Goal: Task Accomplishment & Management: Manage account settings

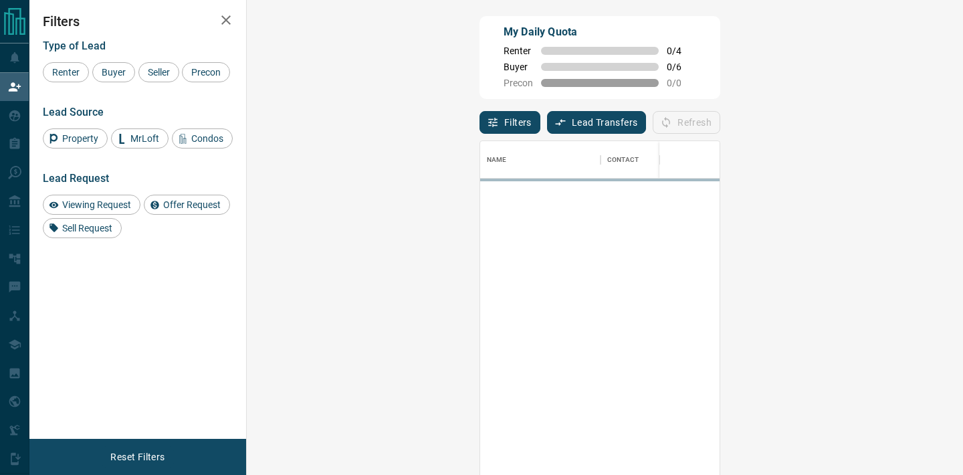
scroll to position [358, 687]
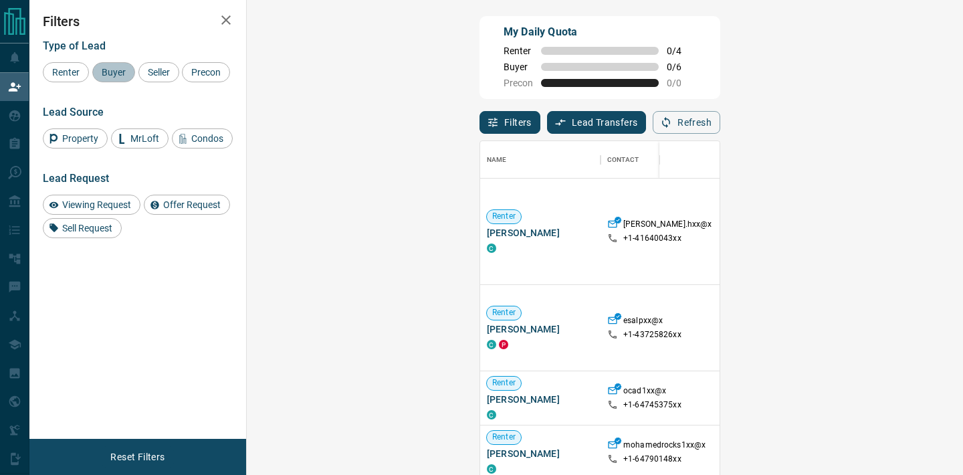
click at [111, 75] on span "Buyer" at bounding box center [113, 72] width 33 height 11
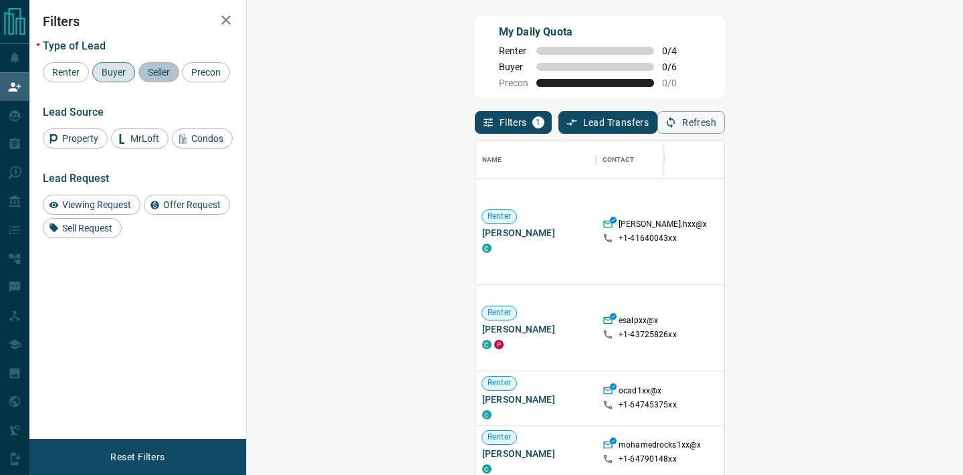
click at [146, 73] on span "Seller" at bounding box center [158, 72] width 31 height 11
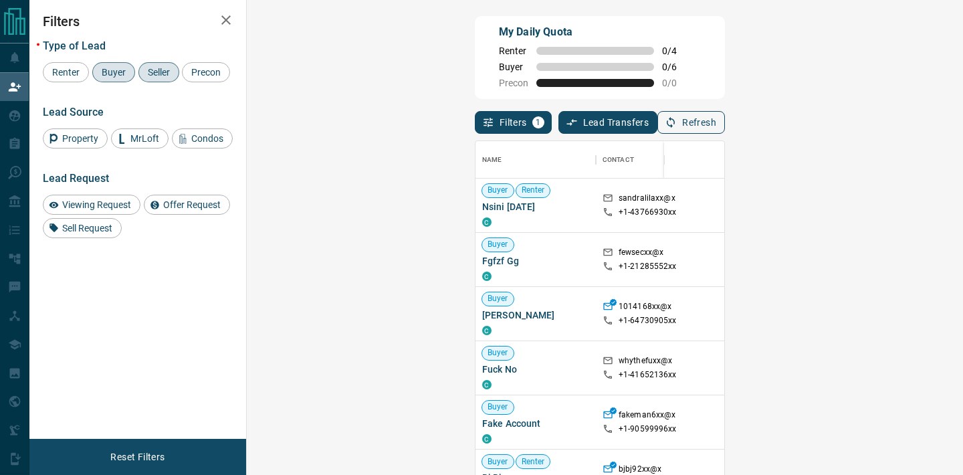
click at [725, 126] on button "Refresh" at bounding box center [691, 122] width 68 height 23
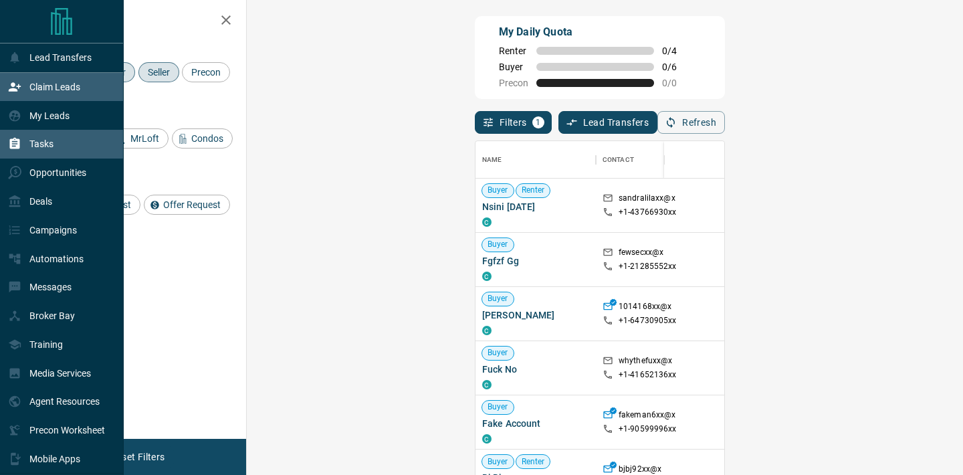
click at [59, 148] on div "Tasks" at bounding box center [62, 144] width 124 height 29
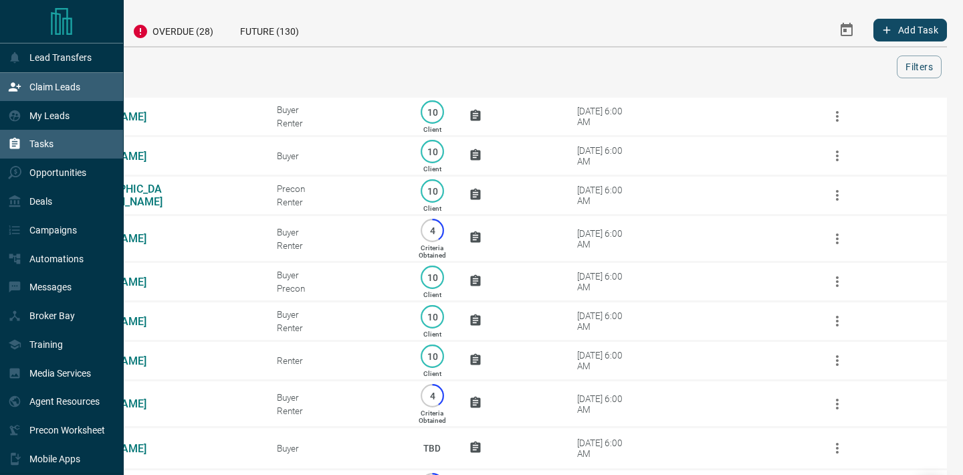
click at [49, 90] on p "Claim Leads" at bounding box center [54, 87] width 51 height 11
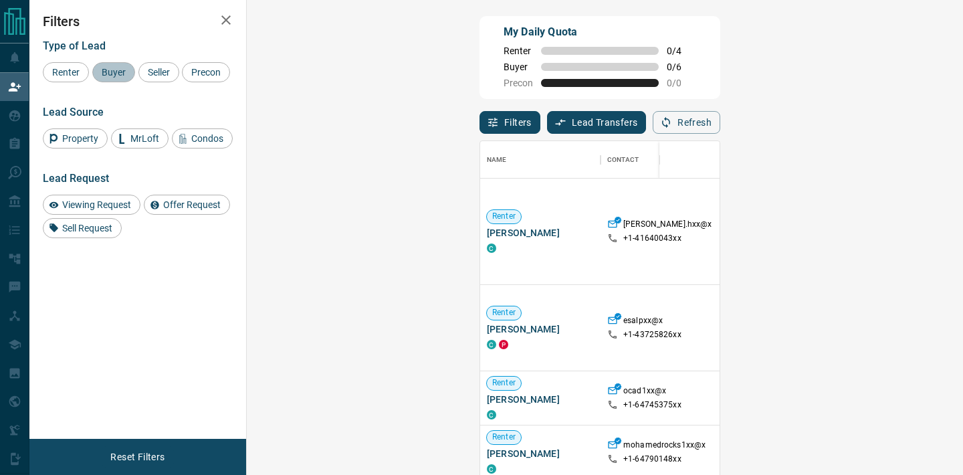
click at [114, 74] on span "Buyer" at bounding box center [113, 72] width 33 height 11
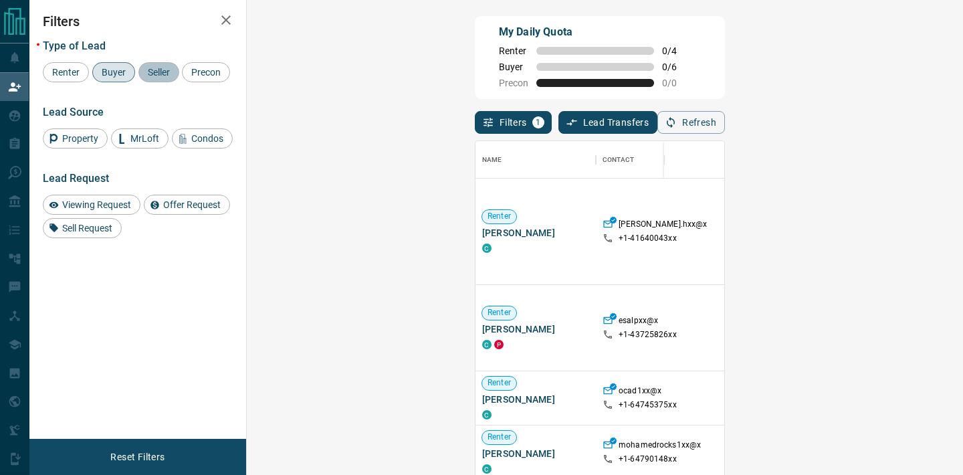
click at [165, 72] on span "Seller" at bounding box center [158, 72] width 31 height 11
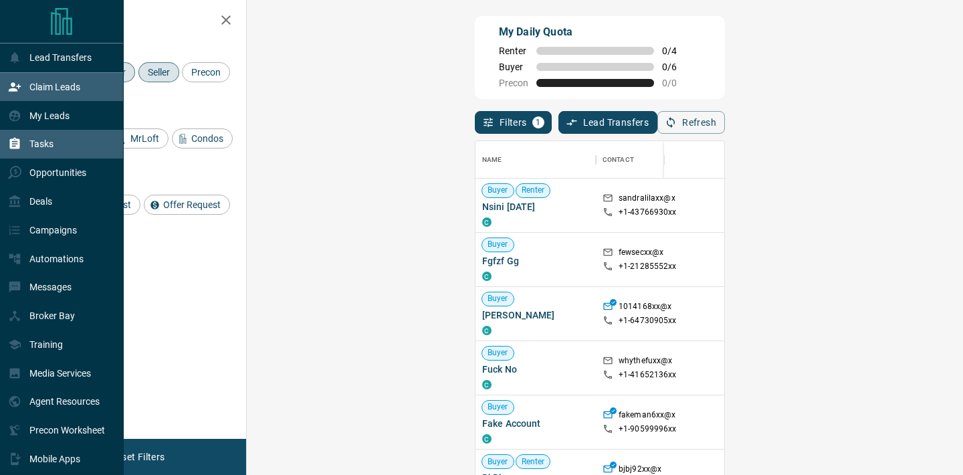
click at [49, 140] on p "Tasks" at bounding box center [41, 143] width 24 height 11
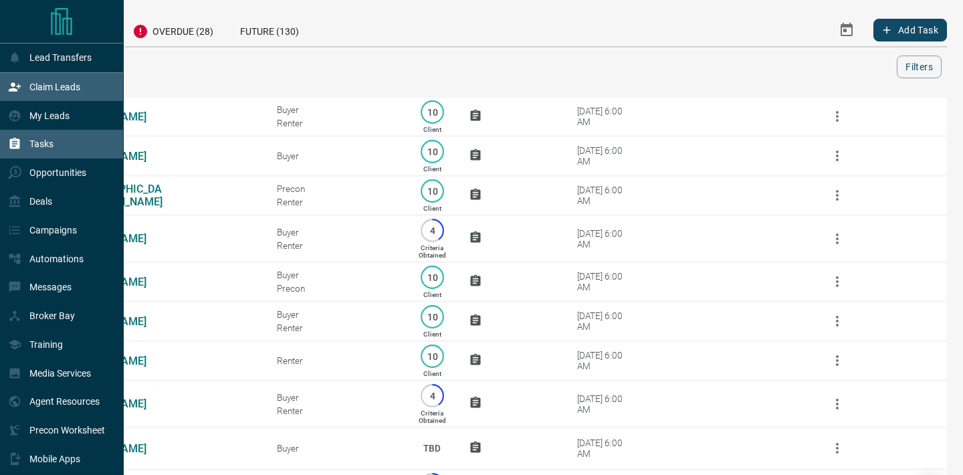
click at [67, 84] on p "Claim Leads" at bounding box center [54, 87] width 51 height 11
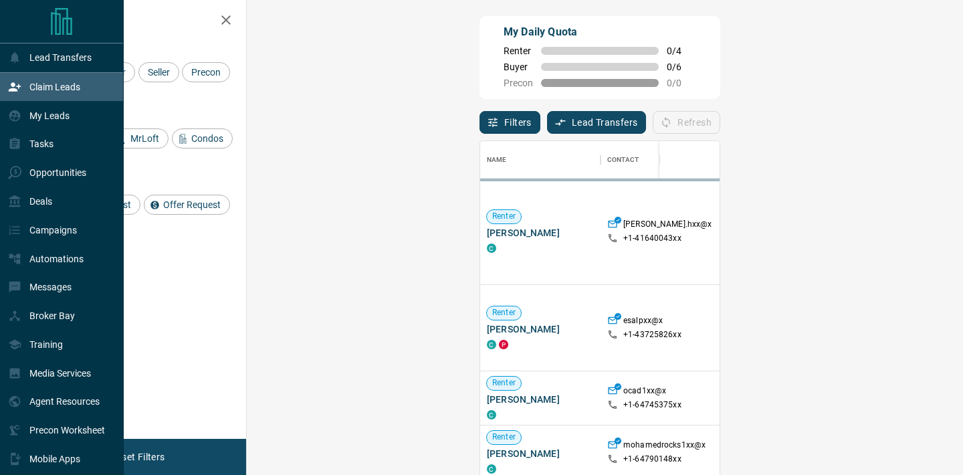
scroll to position [358, 687]
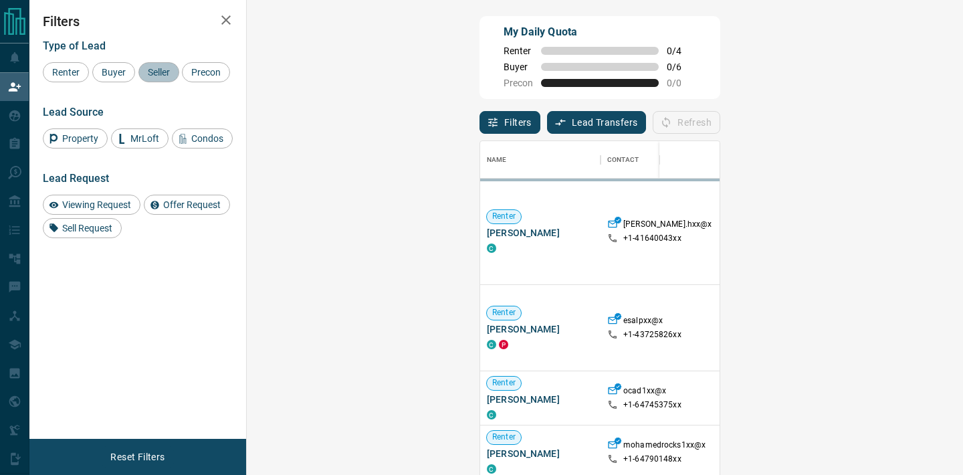
click at [150, 75] on span "Seller" at bounding box center [158, 72] width 31 height 11
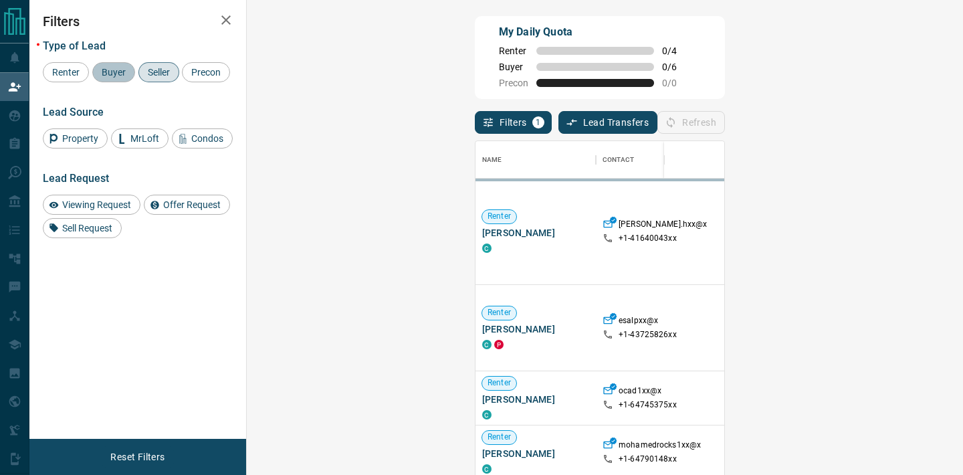
click at [101, 71] on span "Buyer" at bounding box center [113, 72] width 33 height 11
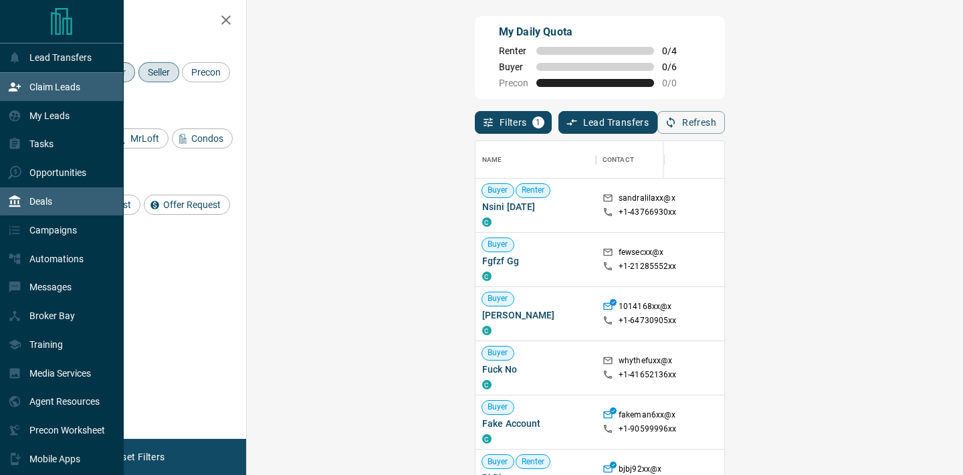
click at [57, 209] on div "Deals" at bounding box center [62, 201] width 124 height 29
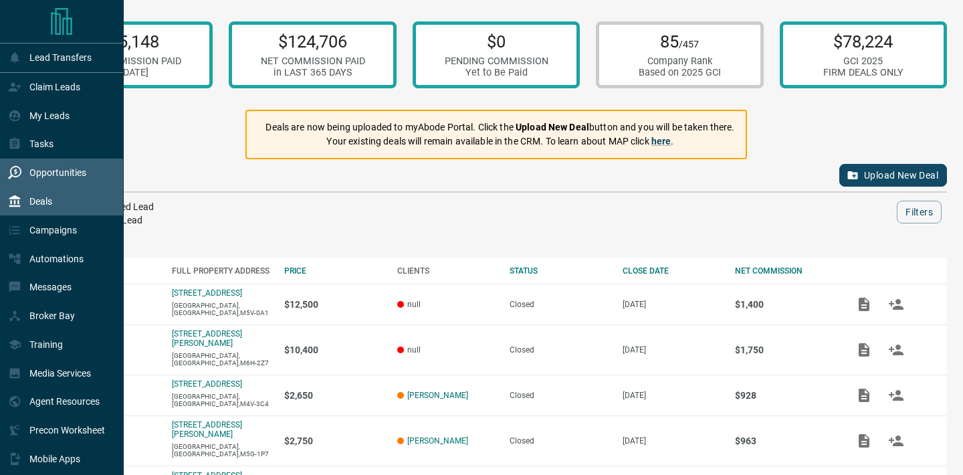
click at [82, 176] on p "Opportunities" at bounding box center [57, 172] width 57 height 11
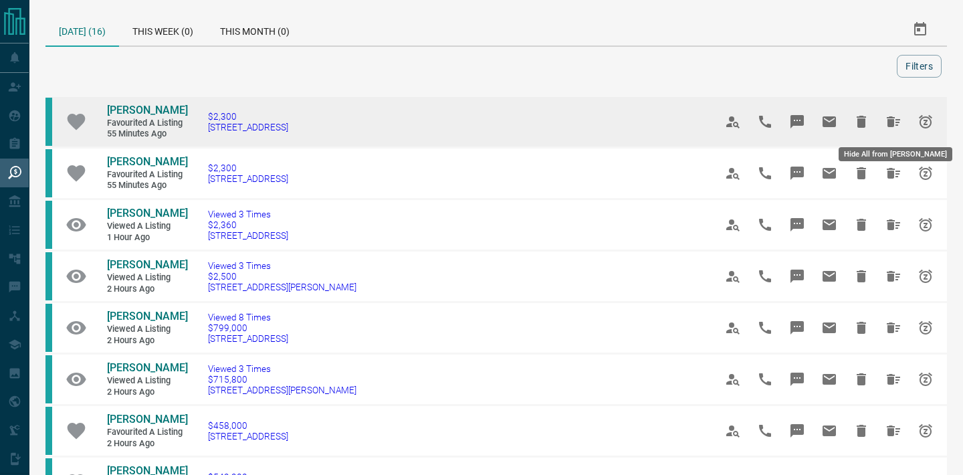
click at [886, 118] on icon "Hide All from Michael Cerrone" at bounding box center [893, 122] width 16 height 16
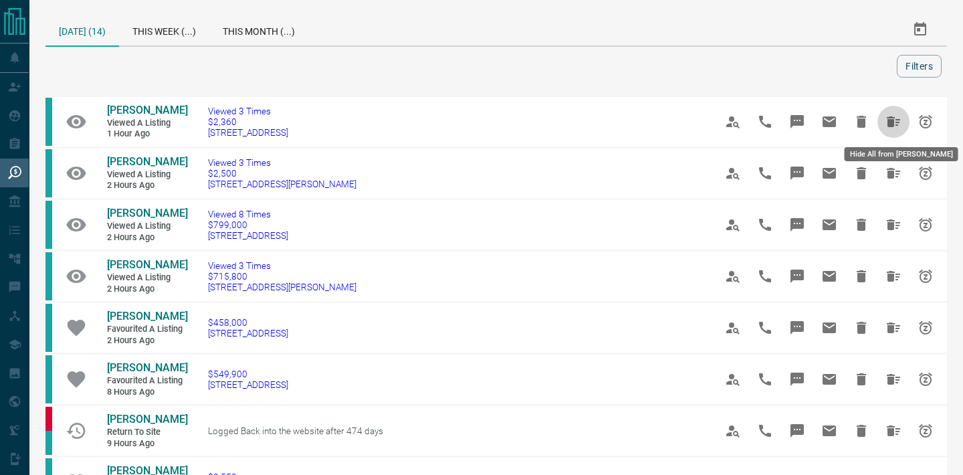
click at [886, 118] on icon "Hide All from Mila Nikulina" at bounding box center [893, 122] width 16 height 16
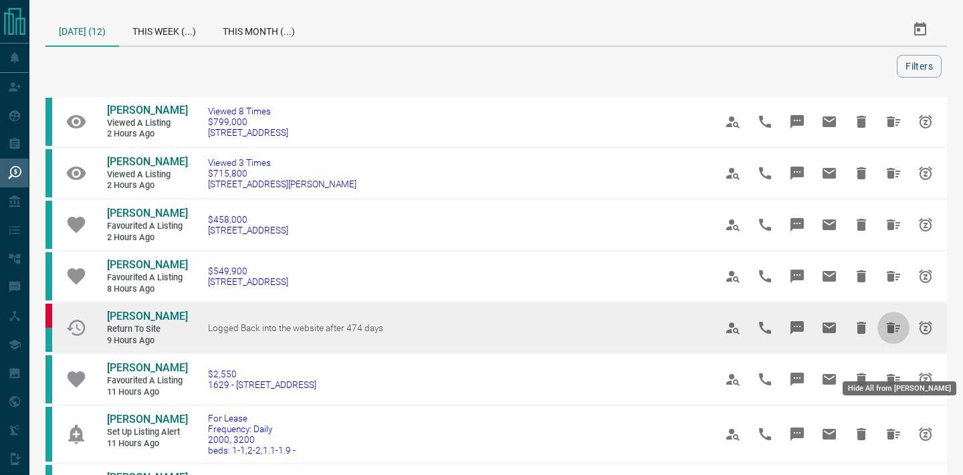
click at [897, 336] on icon "Hide All from Ana Merchant" at bounding box center [893, 327] width 16 height 16
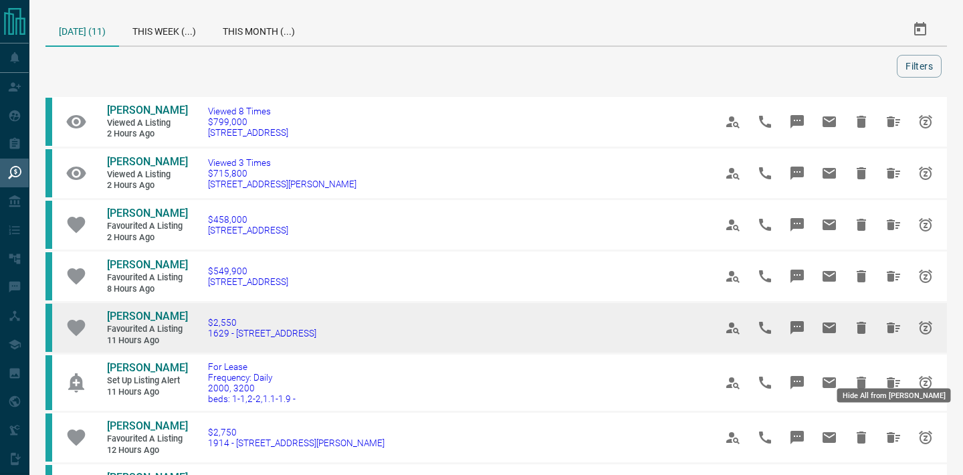
click at [890, 336] on icon "Hide All from Emma Thibodeau" at bounding box center [893, 327] width 16 height 16
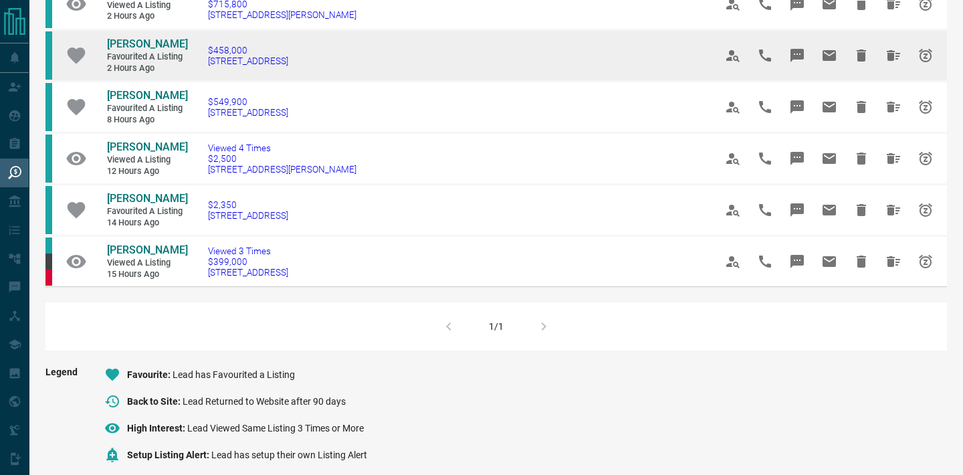
scroll to position [173, 0]
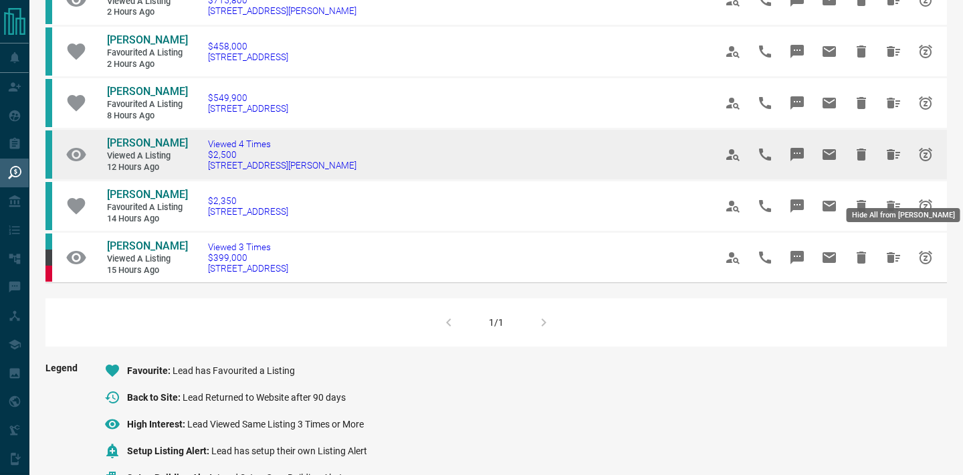
click at [890, 160] on icon "Hide All from Olga Carpio" at bounding box center [892, 154] width 13 height 11
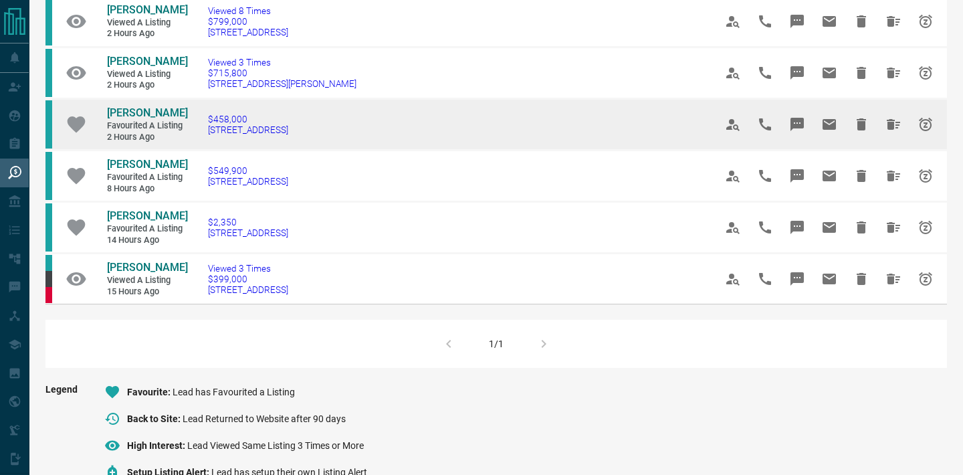
scroll to position [130, 0]
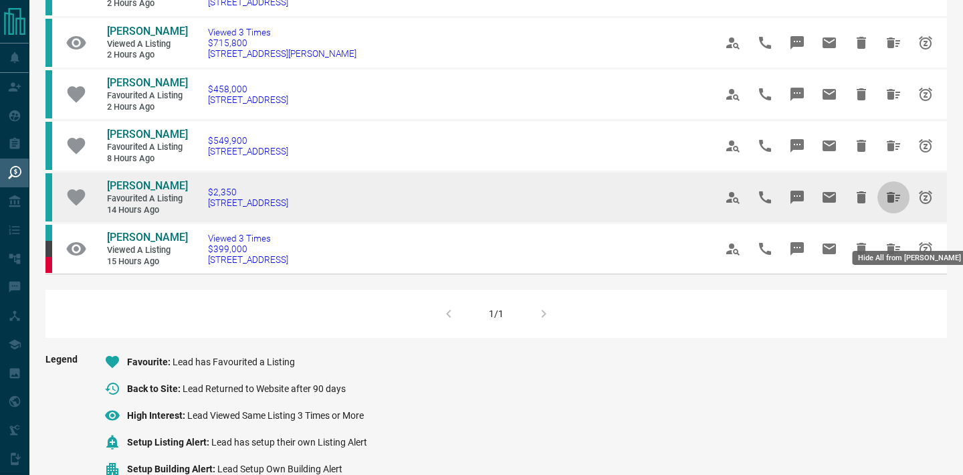
click at [888, 203] on icon "Hide All from Mack M" at bounding box center [892, 197] width 13 height 11
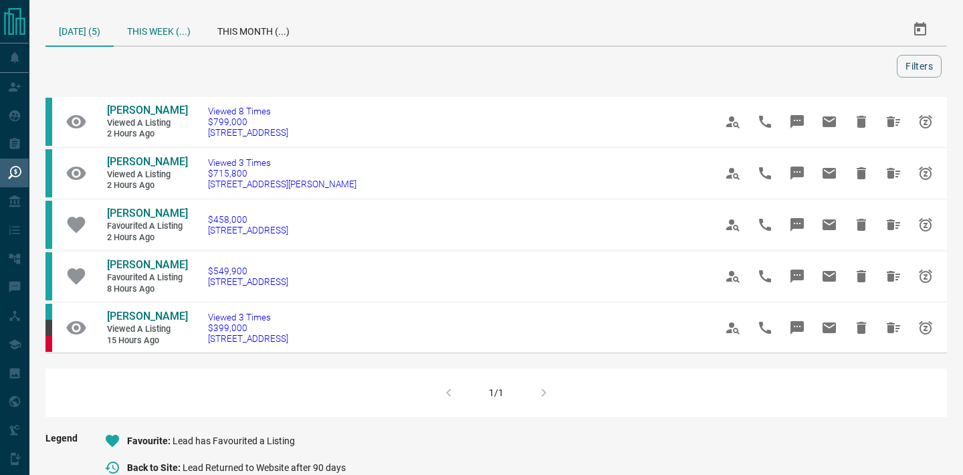
click at [163, 32] on div "This Week (...)" at bounding box center [159, 29] width 90 height 32
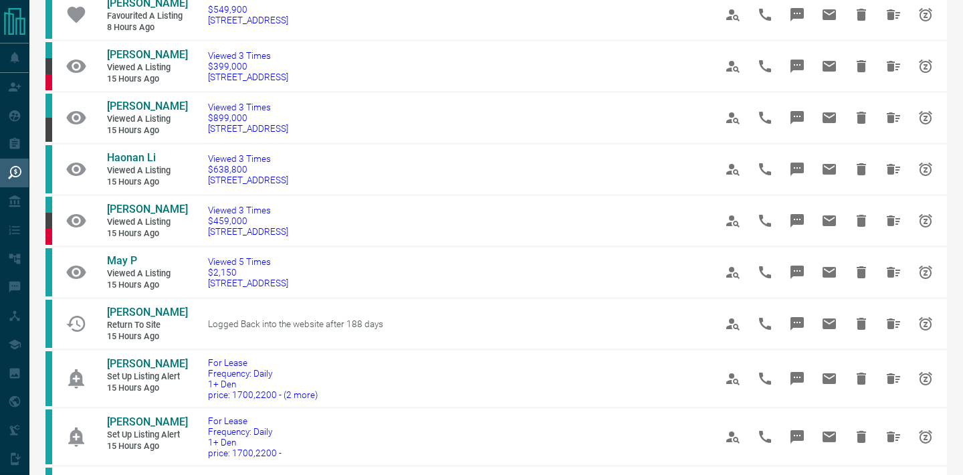
scroll to position [263, 0]
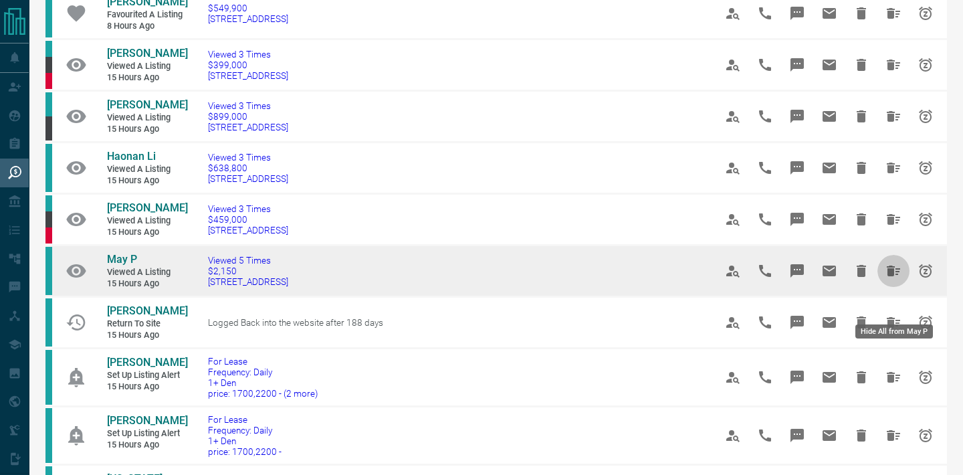
click at [892, 276] on icon "Hide All from May P" at bounding box center [892, 270] width 13 height 11
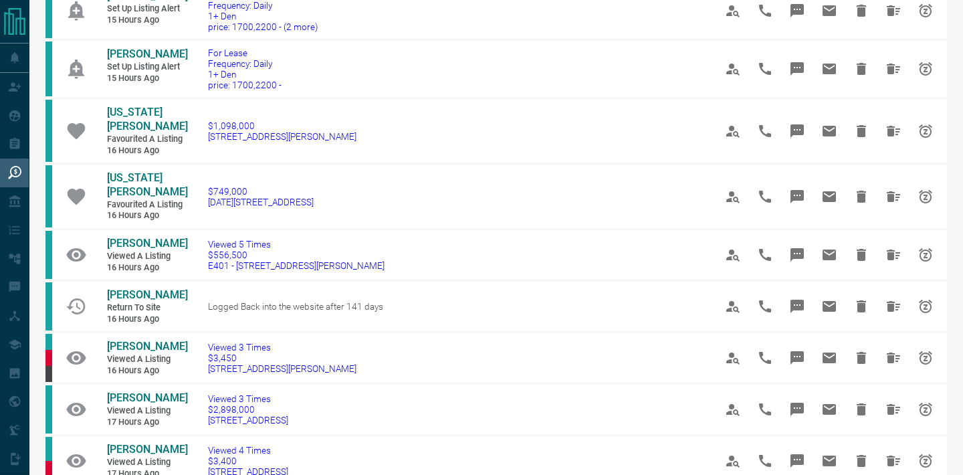
scroll to position [868, 0]
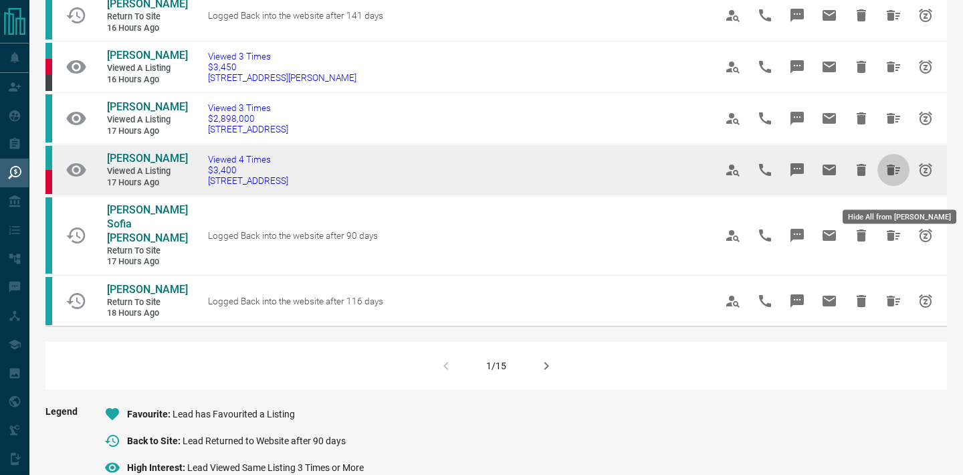
click at [896, 178] on icon "Hide All from Soud Rahman" at bounding box center [893, 170] width 16 height 16
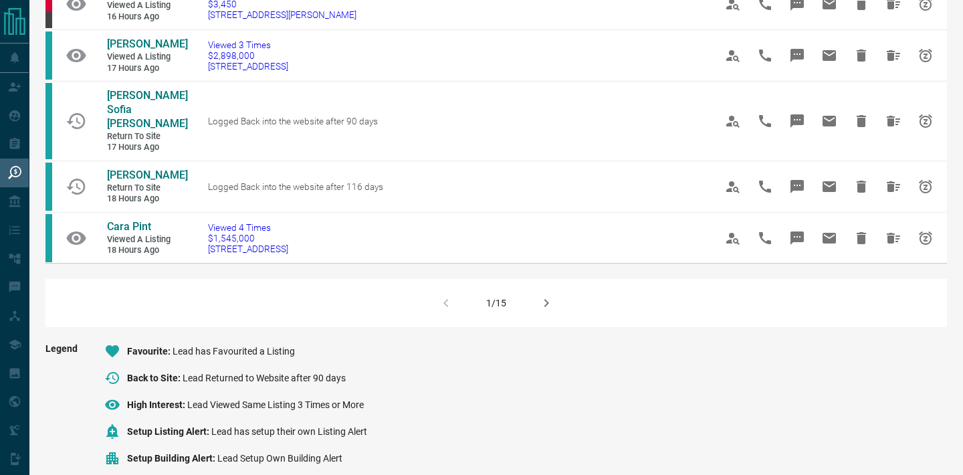
scroll to position [934, 0]
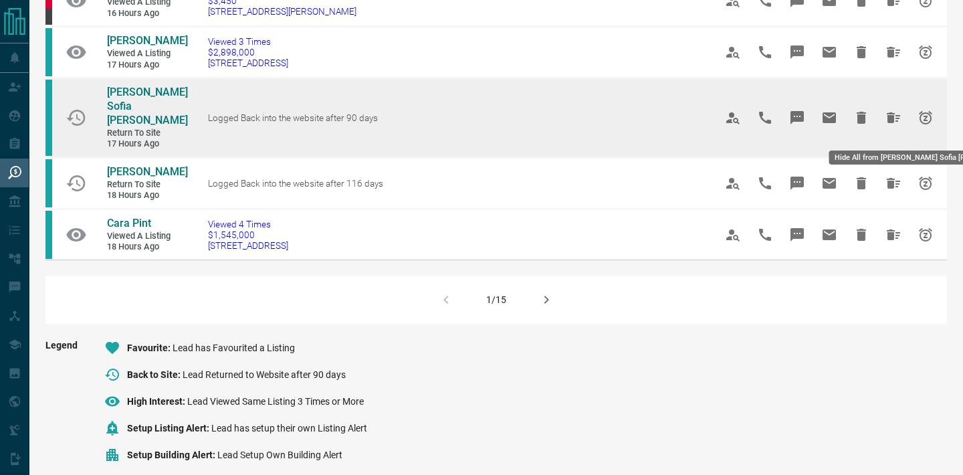
click at [890, 123] on icon "Hide All from Ana Sofia Félix Ribeiro" at bounding box center [892, 117] width 13 height 11
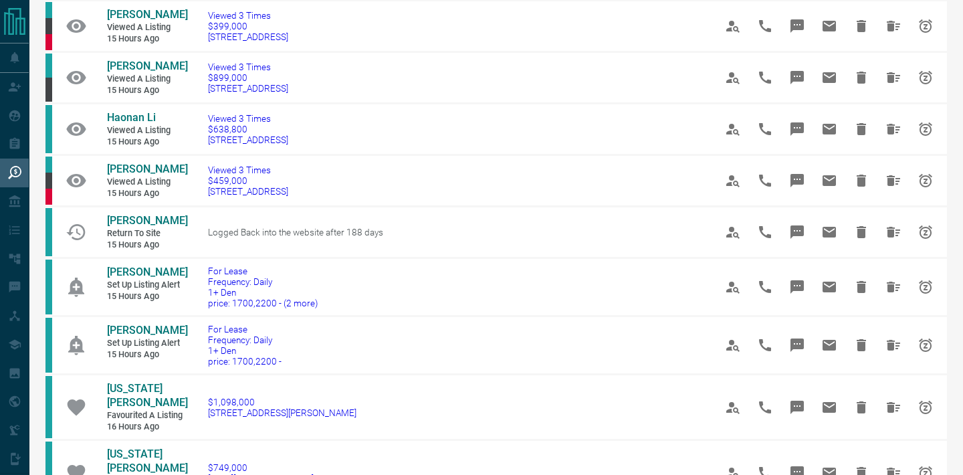
scroll to position [265, 0]
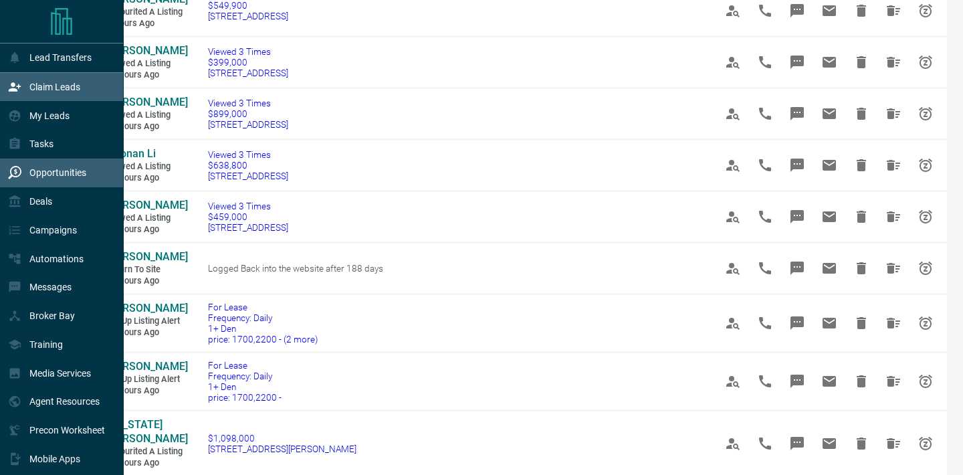
click at [68, 88] on p "Claim Leads" at bounding box center [54, 87] width 51 height 11
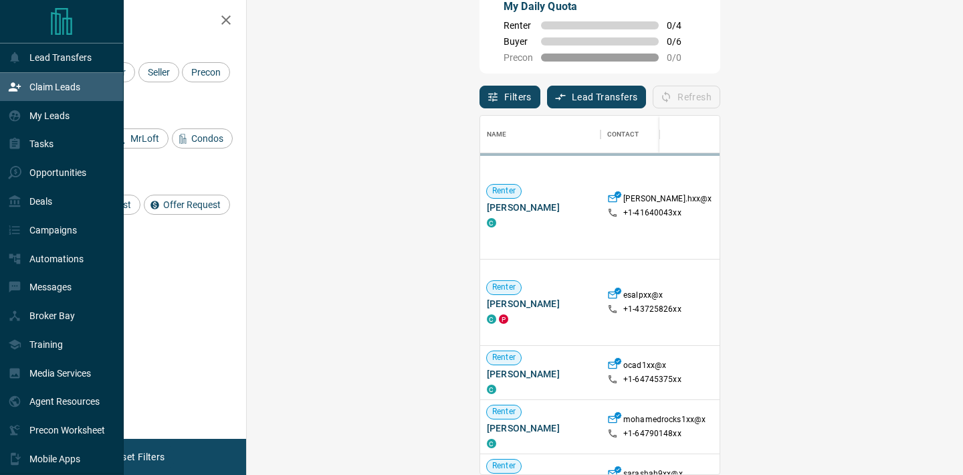
scroll to position [358, 687]
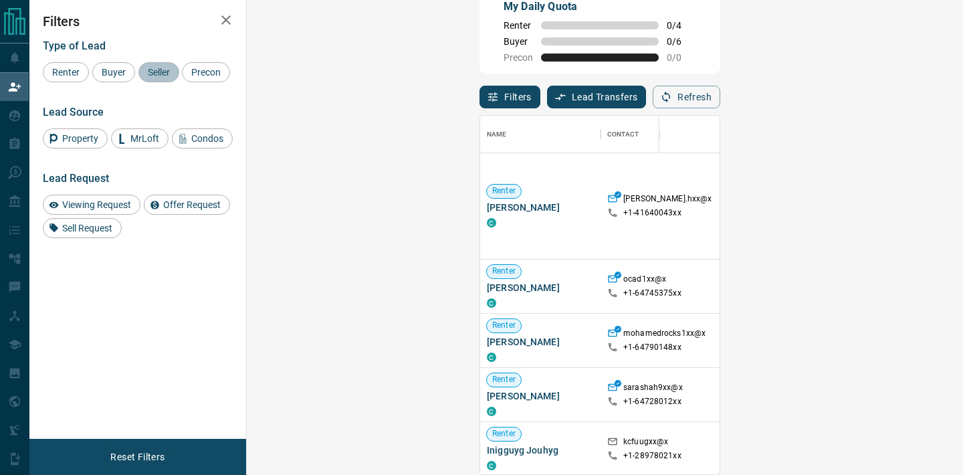
click at [150, 72] on span "Seller" at bounding box center [158, 72] width 31 height 11
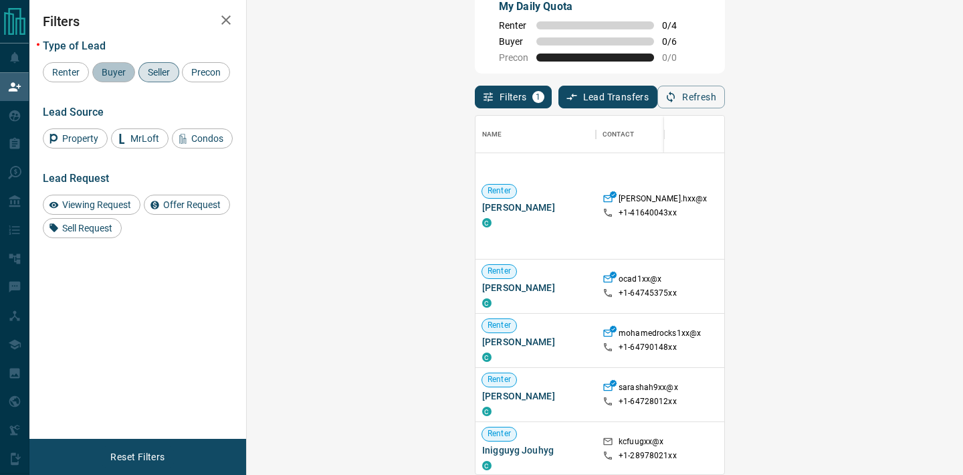
click at [110, 69] on span "Buyer" at bounding box center [113, 72] width 33 height 11
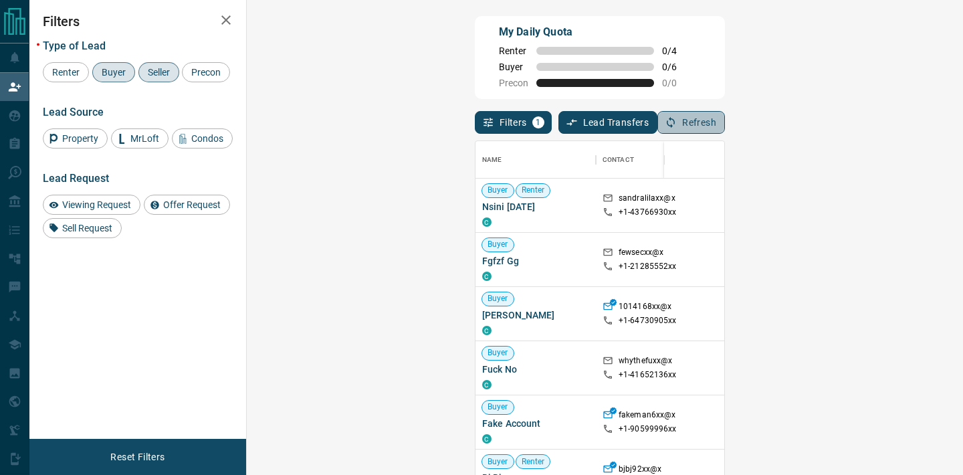
click at [725, 122] on button "Refresh" at bounding box center [691, 122] width 68 height 23
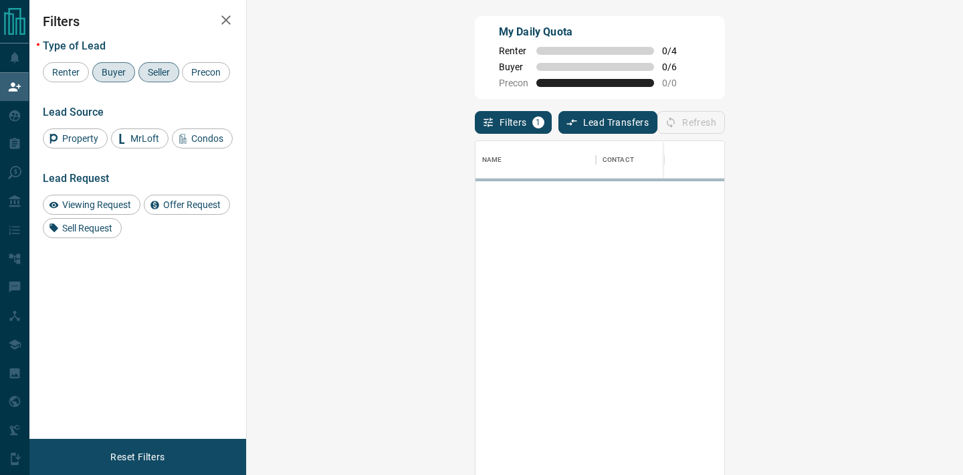
scroll to position [358, 687]
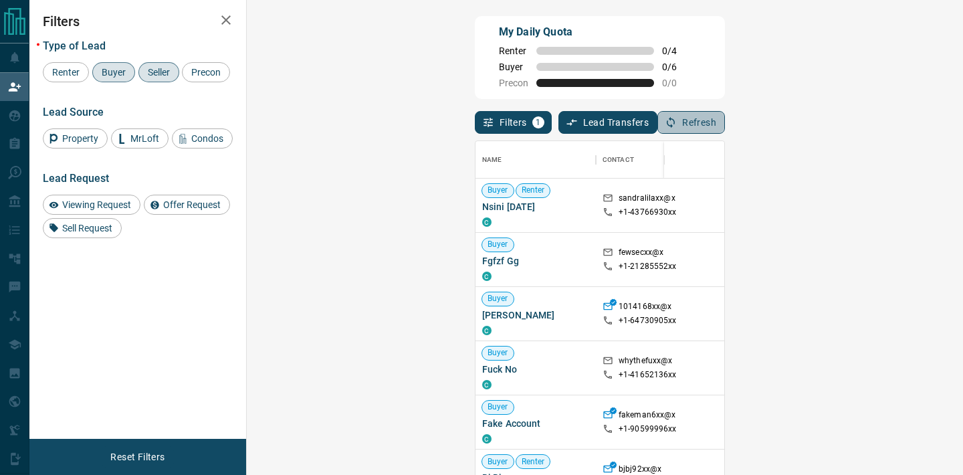
click at [725, 116] on button "Refresh" at bounding box center [691, 122] width 68 height 23
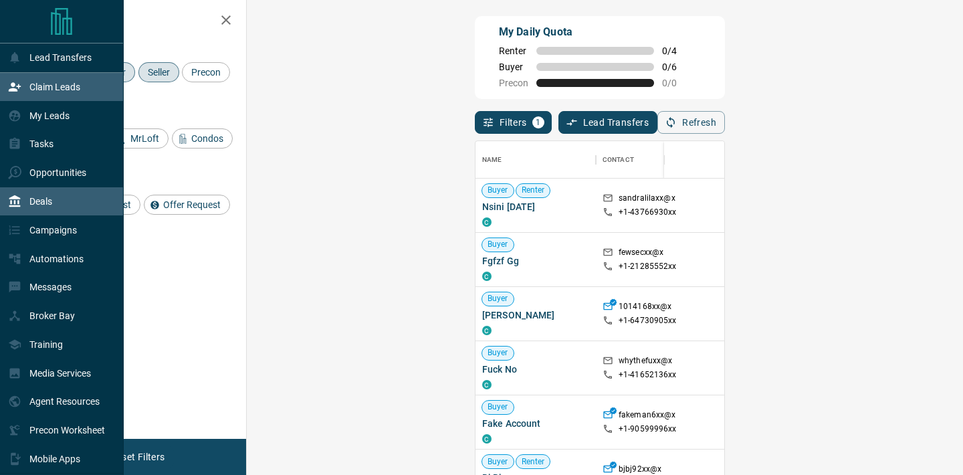
click at [69, 216] on div "Deals" at bounding box center [62, 201] width 124 height 29
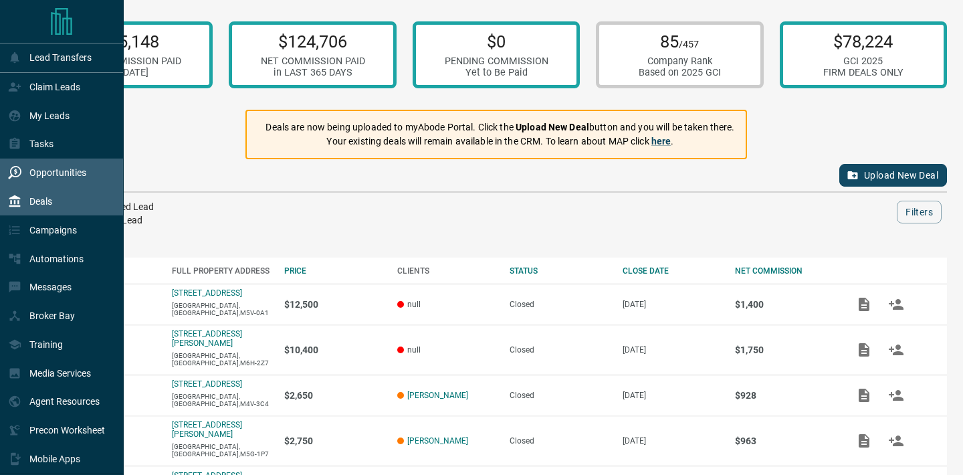
click at [84, 180] on div "Opportunities" at bounding box center [47, 173] width 78 height 22
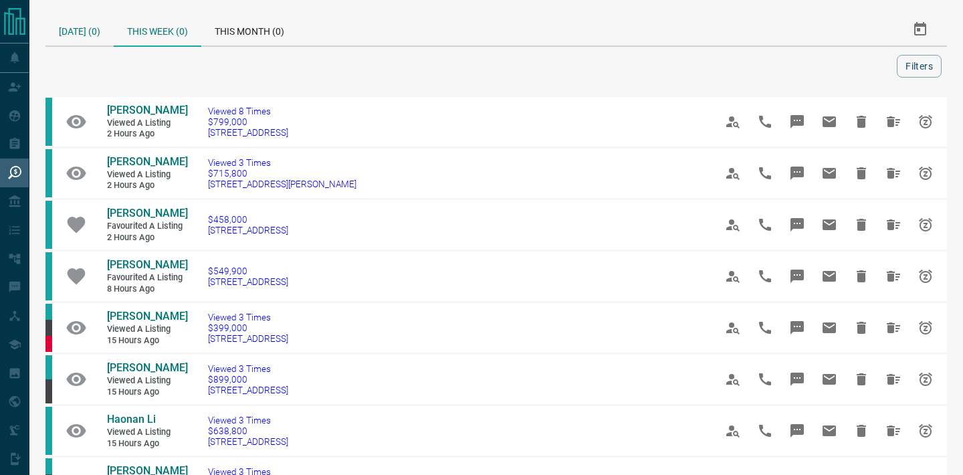
click at [78, 35] on div "[DATE] (0)" at bounding box center [79, 29] width 68 height 32
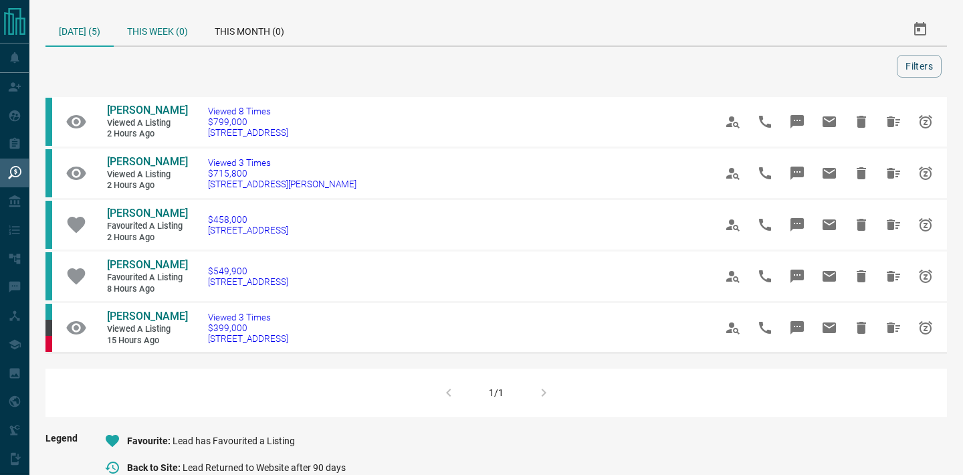
click at [175, 37] on div "This Week (0)" at bounding box center [158, 29] width 88 height 32
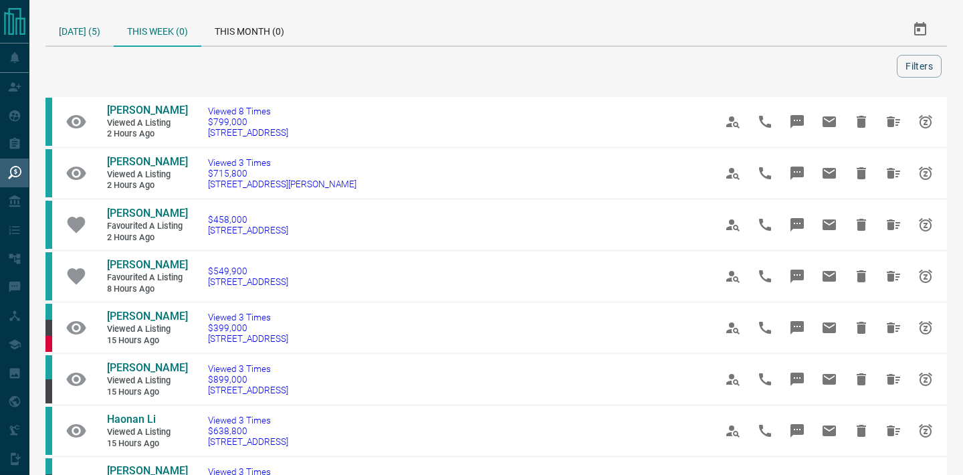
click at [80, 29] on div "[DATE] (5)" at bounding box center [79, 29] width 68 height 32
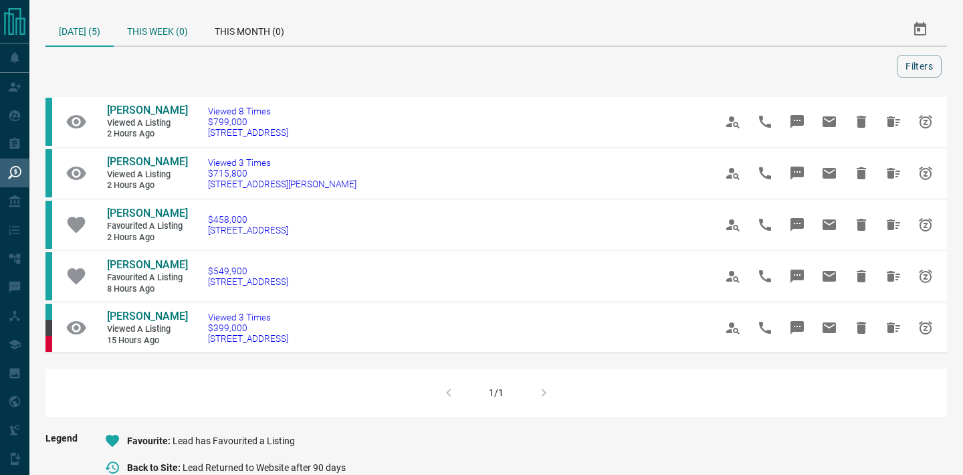
click at [137, 22] on div "This Week (0)" at bounding box center [158, 29] width 88 height 32
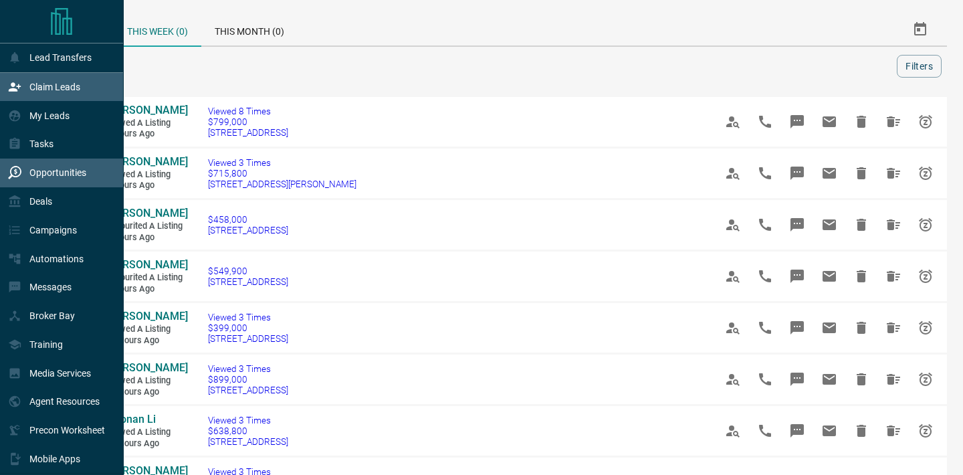
click at [45, 86] on p "Claim Leads" at bounding box center [54, 87] width 51 height 11
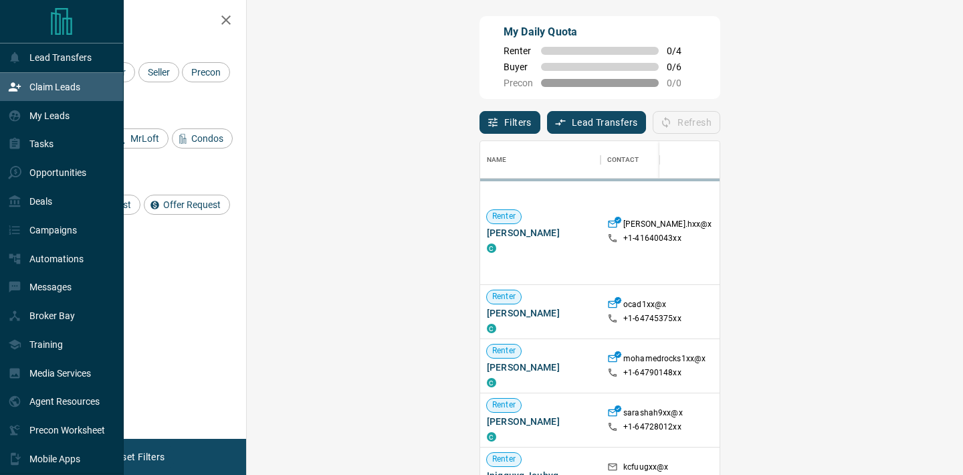
scroll to position [358, 687]
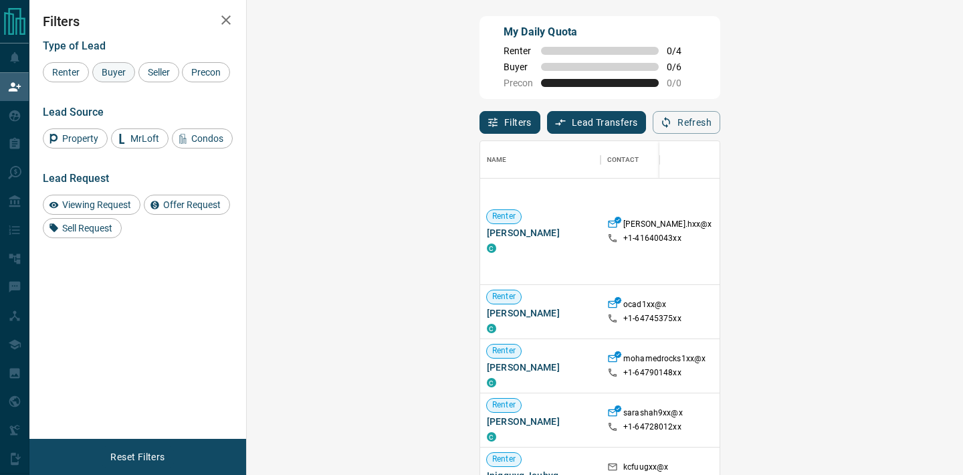
click at [119, 72] on span "Buyer" at bounding box center [113, 72] width 33 height 11
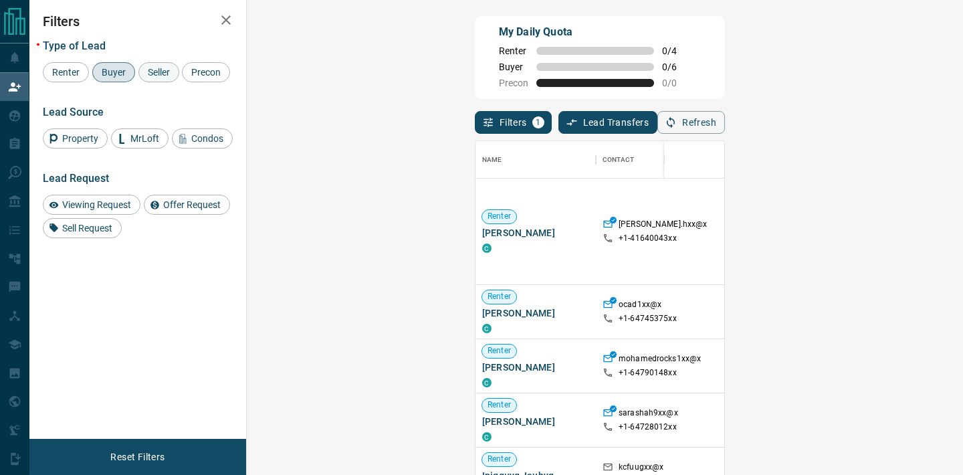
click at [160, 68] on span "Seller" at bounding box center [158, 72] width 31 height 11
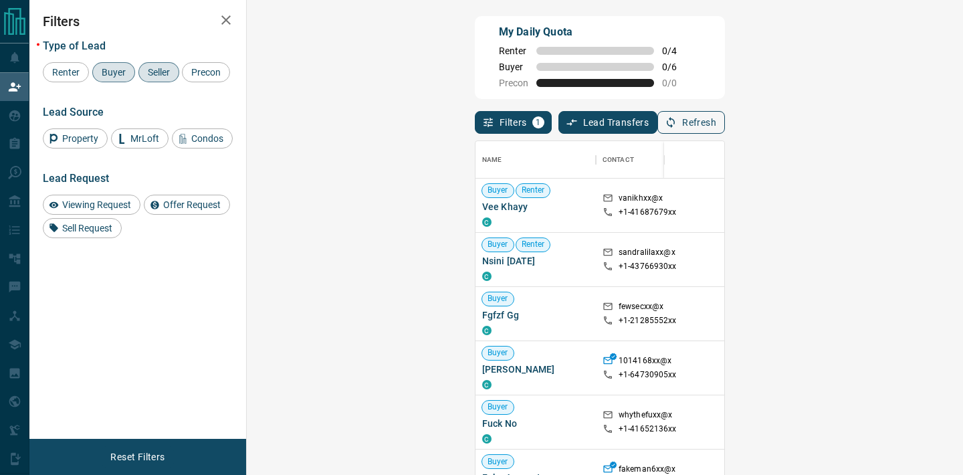
click at [725, 119] on button "Refresh" at bounding box center [691, 122] width 68 height 23
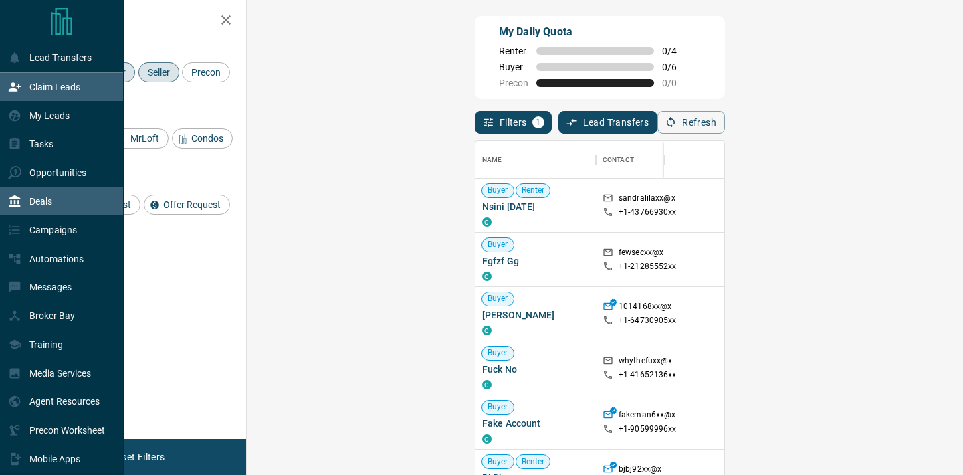
click at [41, 205] on p "Deals" at bounding box center [40, 201] width 23 height 11
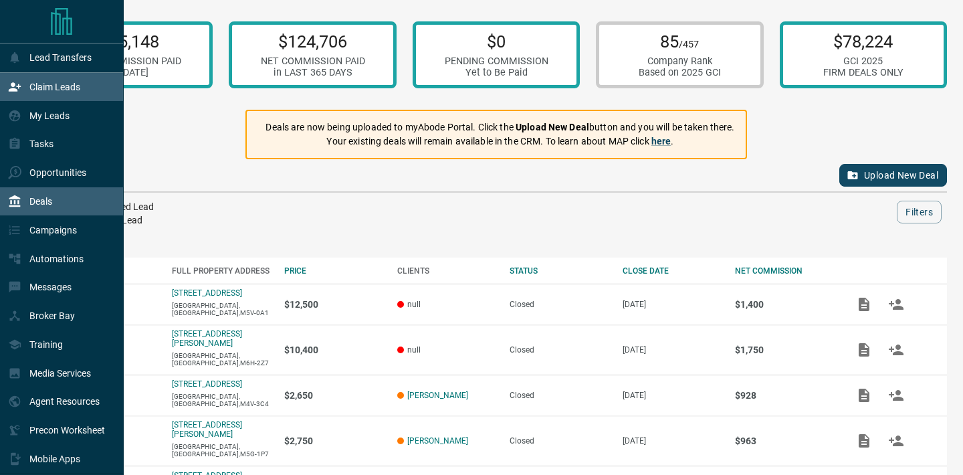
click at [75, 88] on p "Claim Leads" at bounding box center [54, 87] width 51 height 11
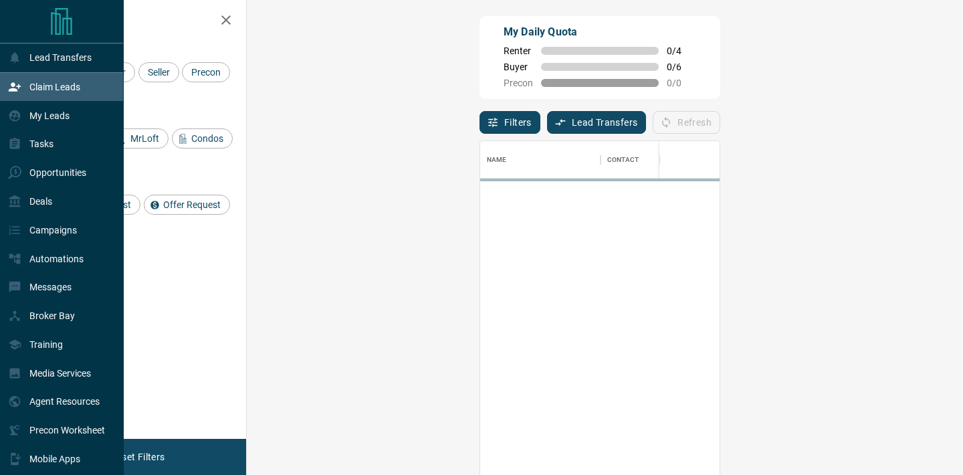
scroll to position [358, 687]
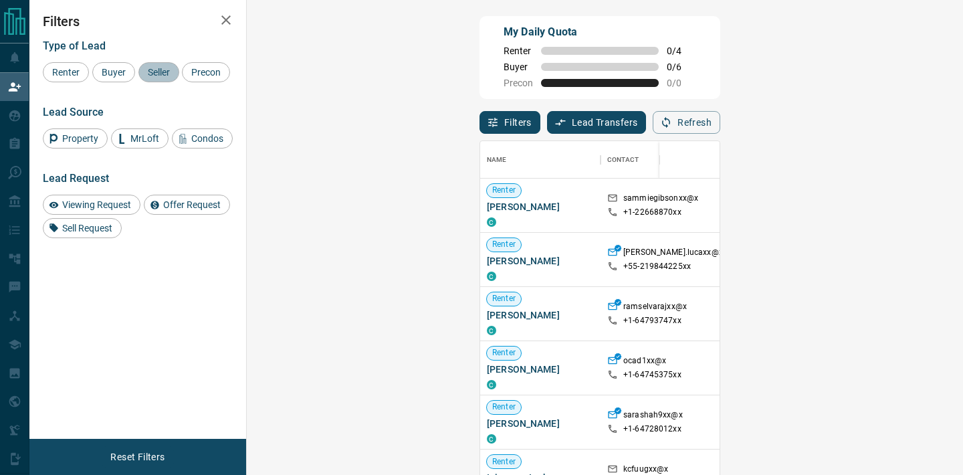
click at [144, 73] on span "Seller" at bounding box center [158, 72] width 31 height 11
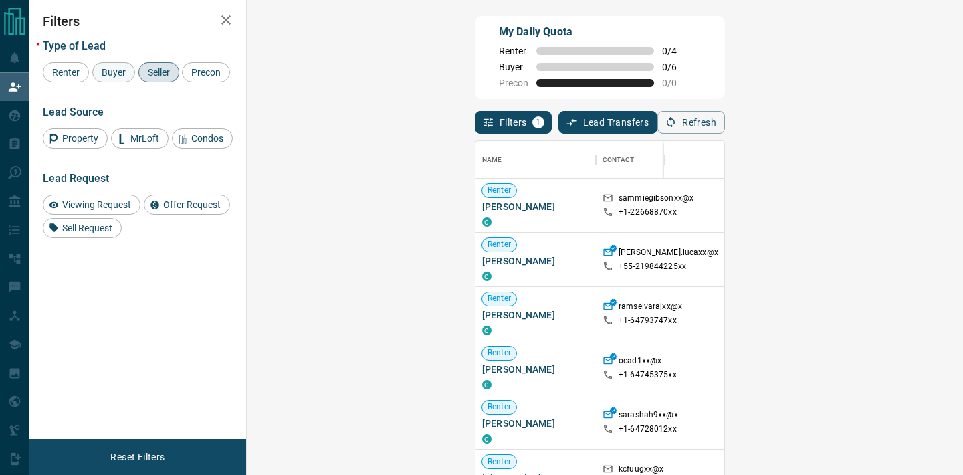
click at [113, 74] on span "Buyer" at bounding box center [113, 72] width 33 height 11
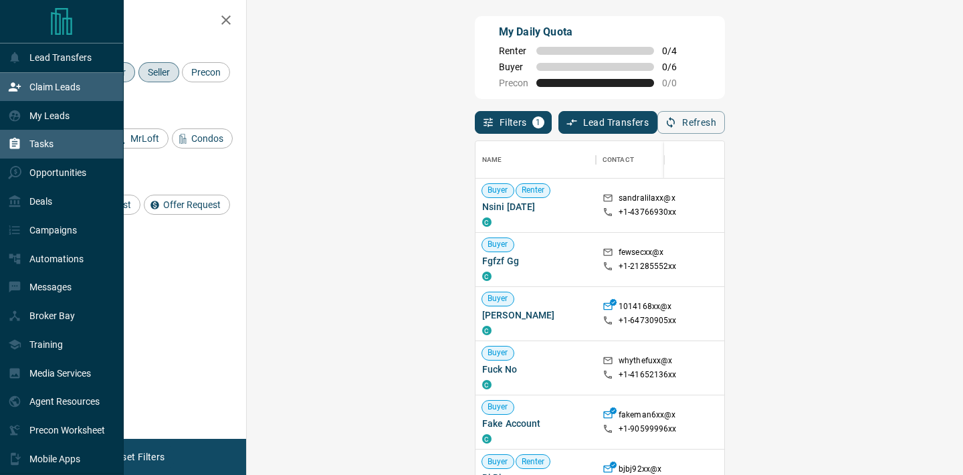
click at [68, 155] on div "Tasks" at bounding box center [62, 144] width 124 height 29
